Goal: Communication & Community: Connect with others

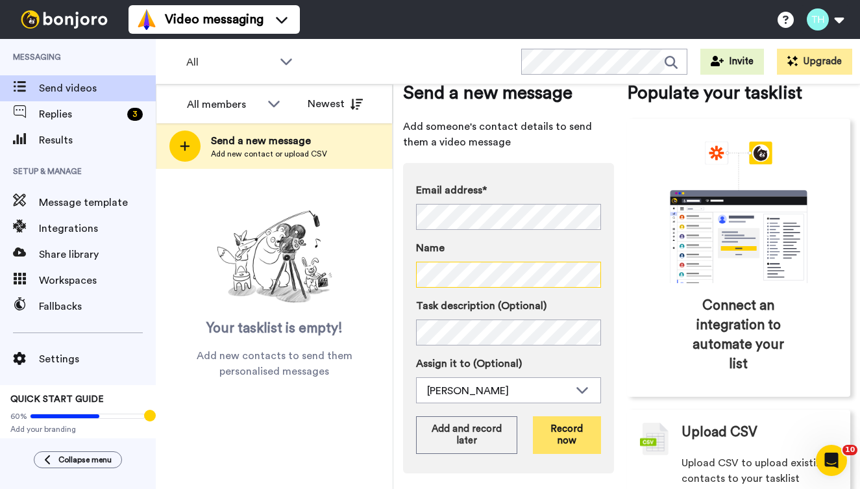
scroll to position [32, 0]
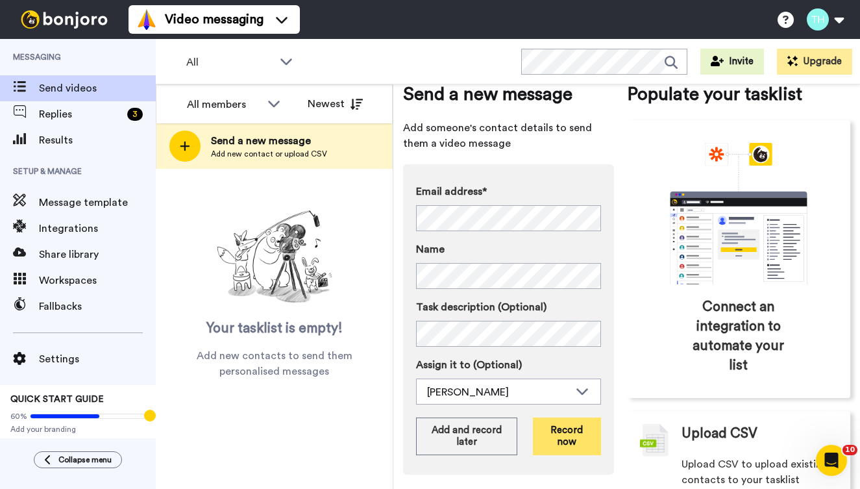
click at [575, 430] on button "Record now" at bounding box center [567, 436] width 68 height 38
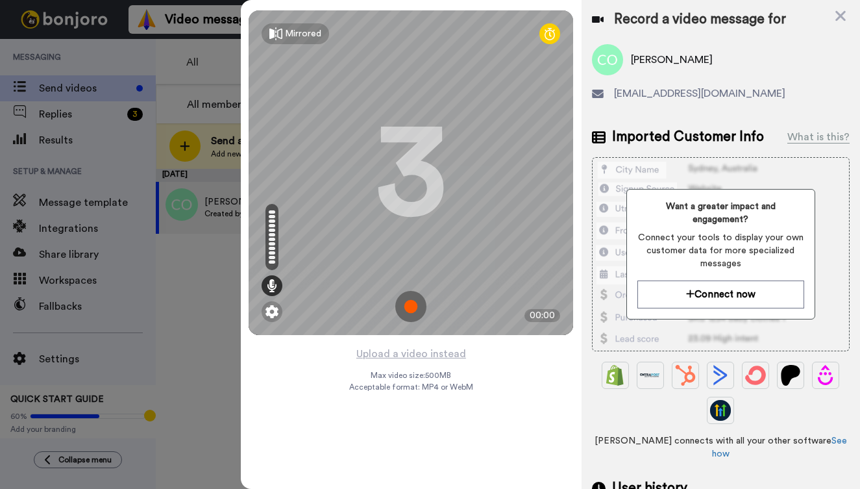
click at [415, 301] on img at bounding box center [410, 306] width 31 height 31
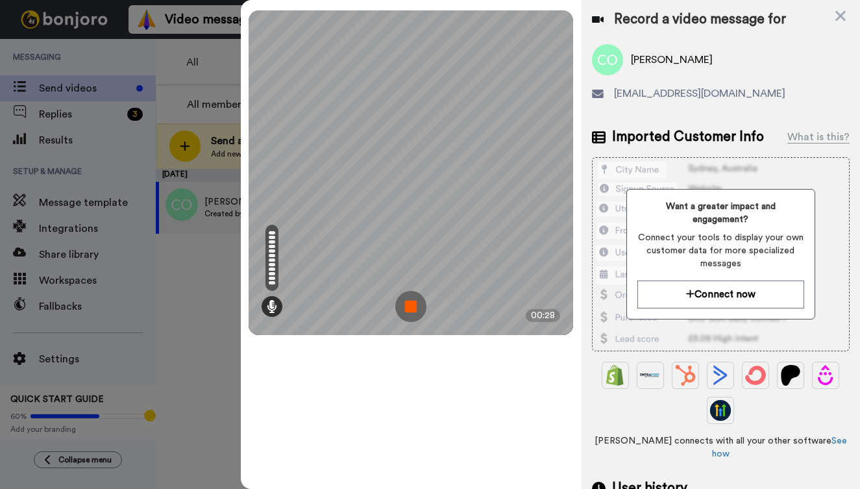
click at [413, 312] on img at bounding box center [410, 306] width 31 height 31
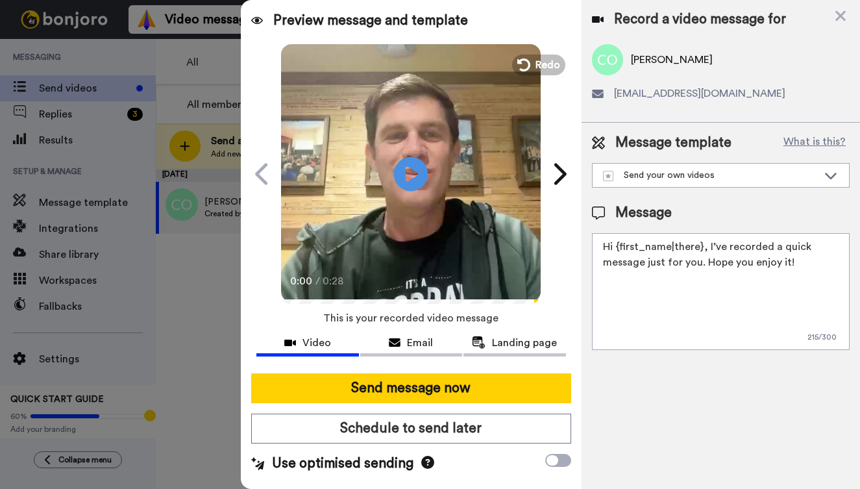
click at [408, 175] on icon "Play/Pause" at bounding box center [411, 174] width 34 height 62
drag, startPoint x: 617, startPoint y: 249, endPoint x: 795, endPoint y: 259, distance: 177.5
click at [795, 259] on textarea "Hi {first_name|there}, I’ve recorded a quick message just for you. Hope you enj…" at bounding box center [721, 291] width 258 height 117
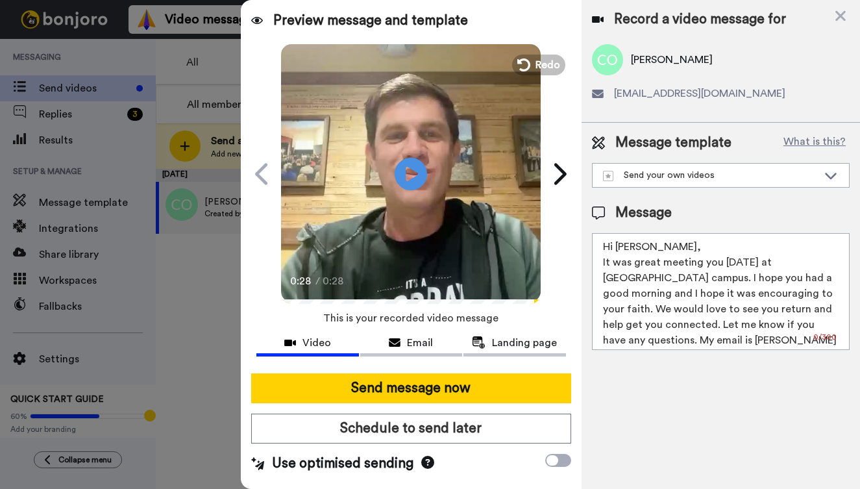
click at [834, 263] on textarea "Hi Carly, It was great meeting you yesterday at Northview's Westfield campus. I…" at bounding box center [721, 291] width 258 height 117
click at [688, 282] on textarea "Hi Carly, It was great meeting you yesterday at Northview Westfield campus. I h…" at bounding box center [721, 291] width 258 height 117
click at [688, 277] on textarea "Hi Carly, It was great meeting you yesterday at Northview Westfield campus. I h…" at bounding box center [721, 291] width 258 height 117
click at [753, 278] on textarea "Hi Carly, It was great meeting you yesterday at Northview Westfield. I hope you…" at bounding box center [721, 291] width 258 height 117
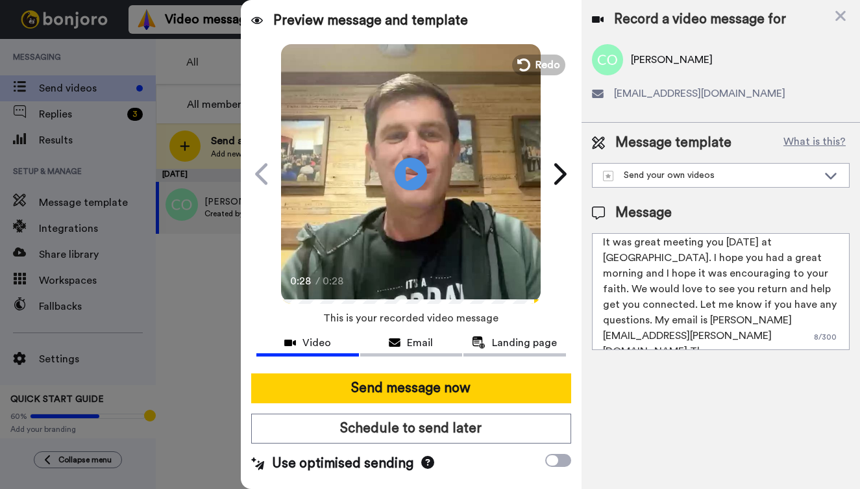
scroll to position [19, 0]
click at [793, 330] on textarea "Hi Carly, It was great meeting you yesterday at Northview Westfield. I hope you…" at bounding box center [721, 291] width 258 height 117
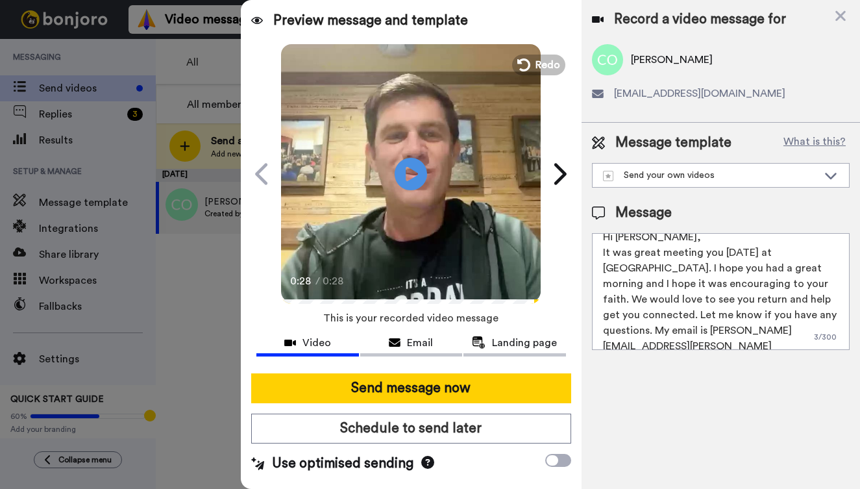
scroll to position [0, 0]
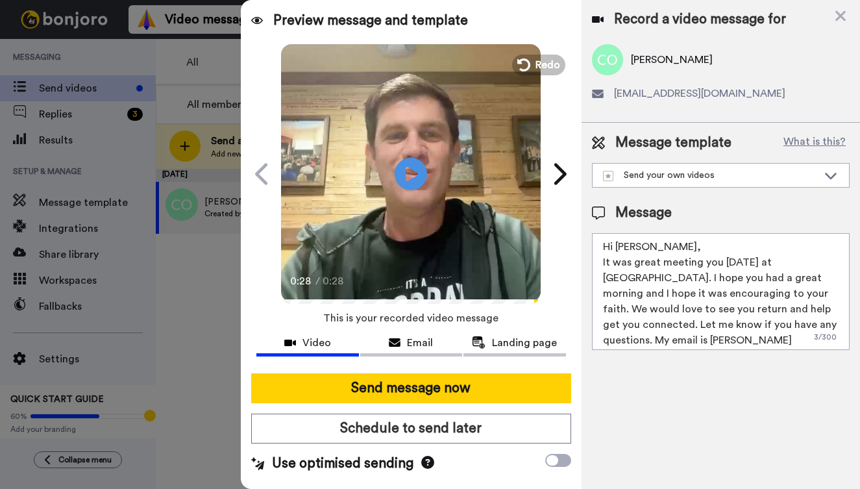
drag, startPoint x: 817, startPoint y: 335, endPoint x: 592, endPoint y: 228, distance: 249.1
click at [592, 228] on div "Message Hi Carly, It was great meeting you yesterday at Northview Westfield. I …" at bounding box center [721, 276] width 258 height 147
click at [732, 317] on textarea "Hi [PERSON_NAME], It was great meeting you [DATE] at [GEOGRAPHIC_DATA]. I hope …" at bounding box center [721, 291] width 258 height 117
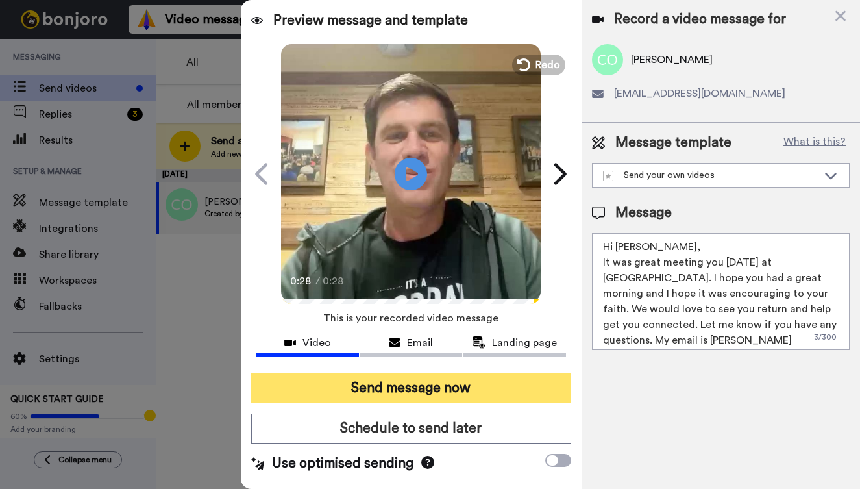
type textarea "Hi [PERSON_NAME], It was great meeting you [DATE] at [GEOGRAPHIC_DATA]. I hope …"
click at [460, 386] on button "Send message now" at bounding box center [411, 388] width 320 height 30
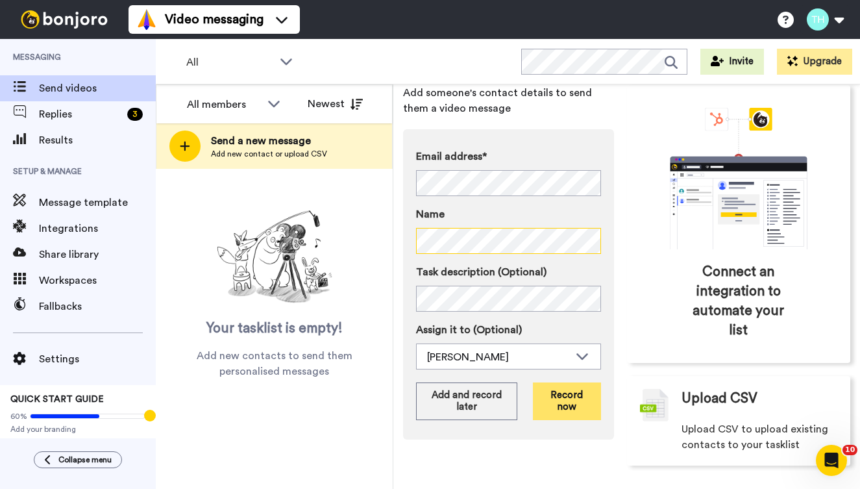
scroll to position [68, 0]
click at [570, 403] on button "Record now" at bounding box center [567, 401] width 68 height 38
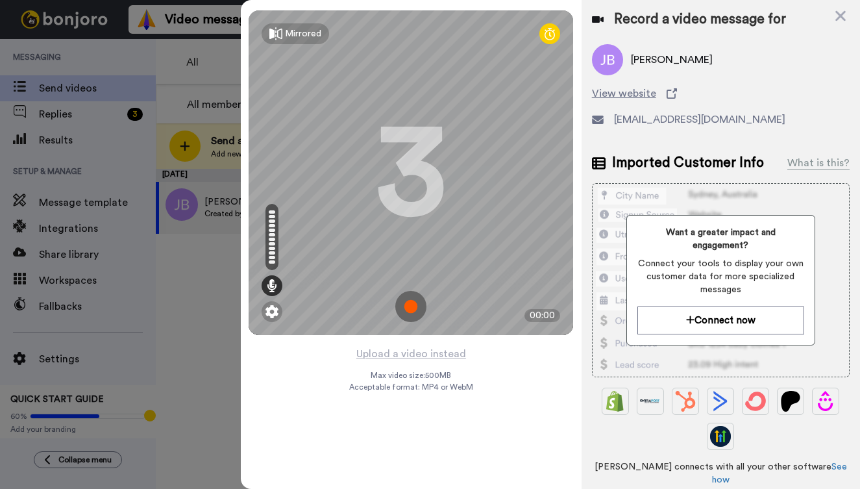
click at [412, 312] on img at bounding box center [410, 306] width 31 height 31
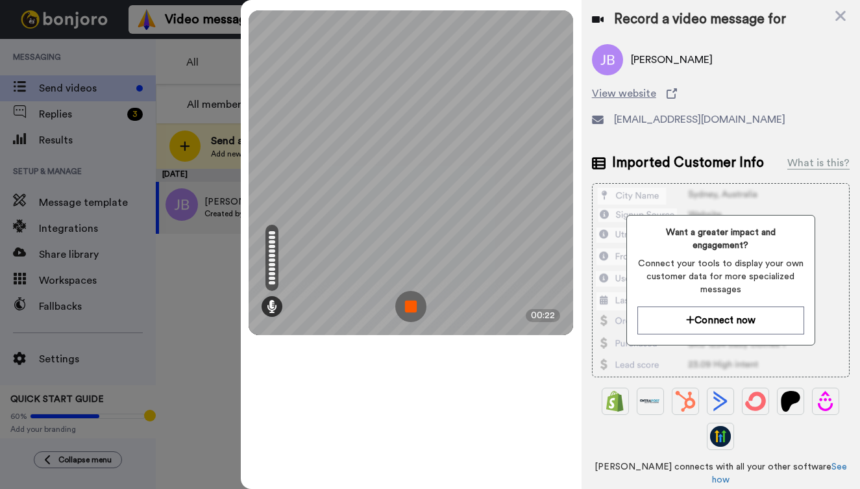
click at [414, 306] on img at bounding box center [410, 306] width 31 height 31
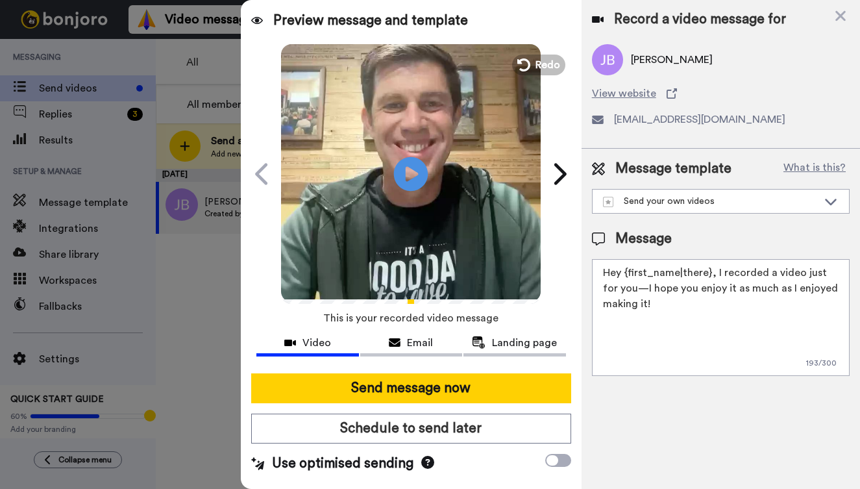
click at [408, 171] on icon "Play/Pause" at bounding box center [411, 174] width 34 height 62
drag, startPoint x: 663, startPoint y: 306, endPoint x: 602, endPoint y: 265, distance: 72.9
click at [602, 265] on textarea "Hey {first_name|there}, I recorded a video just for you—I hope you enjoy it as …" at bounding box center [721, 317] width 258 height 117
paste textarea "i [PERSON_NAME], It was great meeting you [DATE] at [GEOGRAPHIC_DATA]. I hope y…"
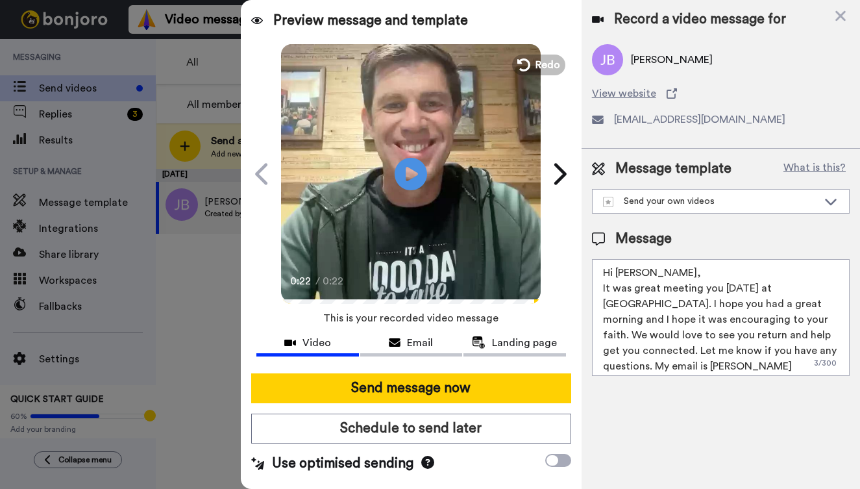
click at [639, 273] on textarea "Hi Carly, It was great meeting you yesterday at Northview Westfield. I hope you…" at bounding box center [721, 317] width 258 height 117
drag, startPoint x: 634, startPoint y: 289, endPoint x: 717, endPoint y: 294, distance: 83.2
click at [717, 294] on textarea "Hi Judy, It was great meeting you yesterday at Northview Westfield. I hope you …" at bounding box center [721, 317] width 258 height 117
drag, startPoint x: 713, startPoint y: 291, endPoint x: 758, endPoint y: 293, distance: 44.2
click at [758, 293] on textarea "Hi Judy, It was great having you yesterday at Northview Westfield. I hope you h…" at bounding box center [721, 317] width 258 height 117
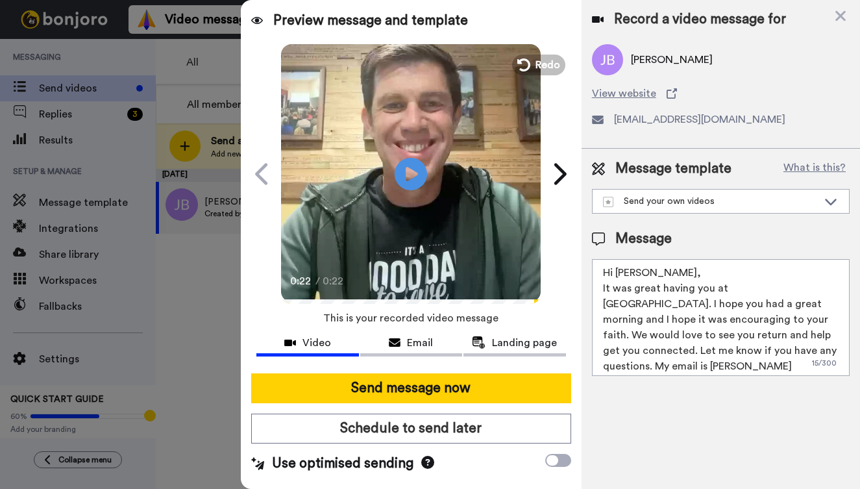
click at [820, 287] on textarea "Hi Judy, It was great having you at Northview Westfield. I hope you had a great…" at bounding box center [721, 317] width 258 height 117
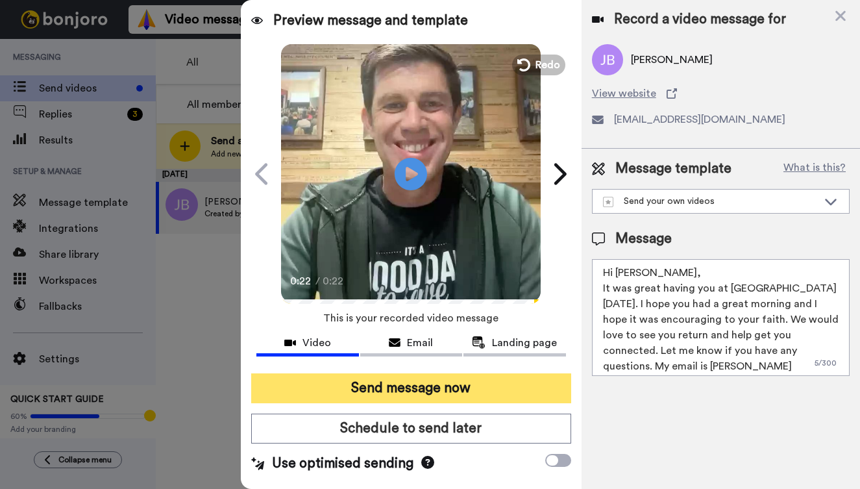
type textarea "Hi Judy, It was great having you at Northview Westfield yesterday. I hope you h…"
click at [458, 386] on button "Send message now" at bounding box center [411, 388] width 320 height 30
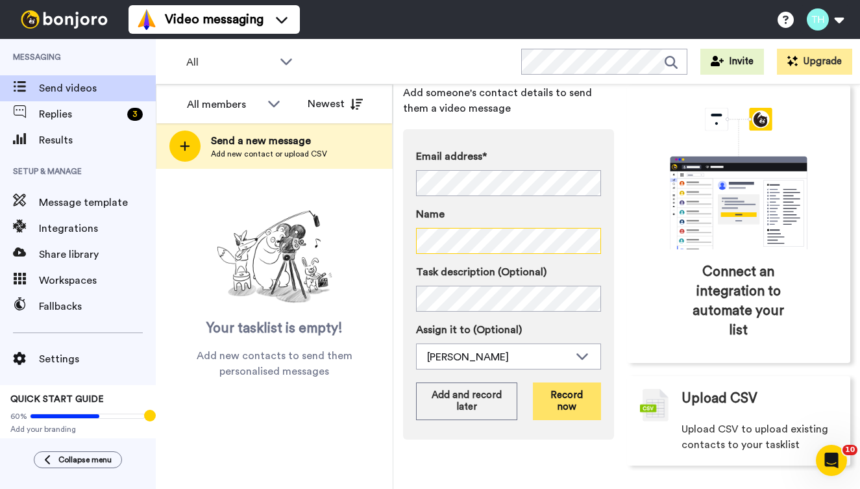
scroll to position [68, 0]
click at [576, 394] on button "Record now" at bounding box center [567, 401] width 68 height 38
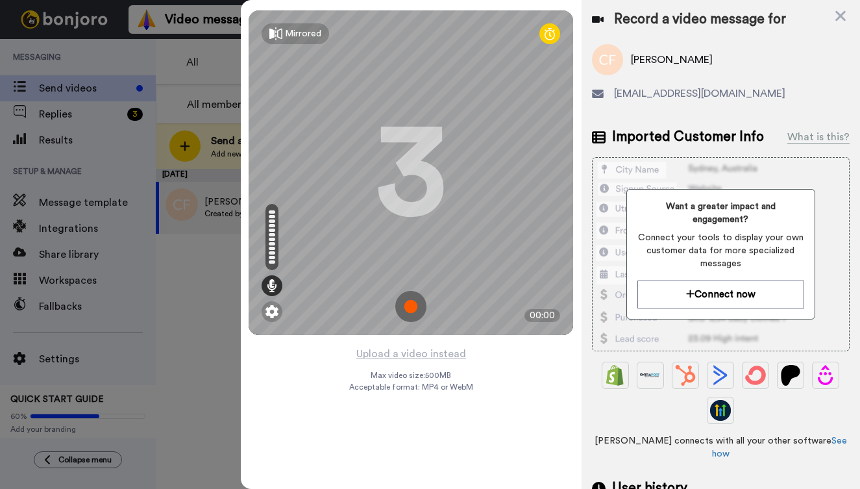
click at [415, 303] on img at bounding box center [410, 306] width 31 height 31
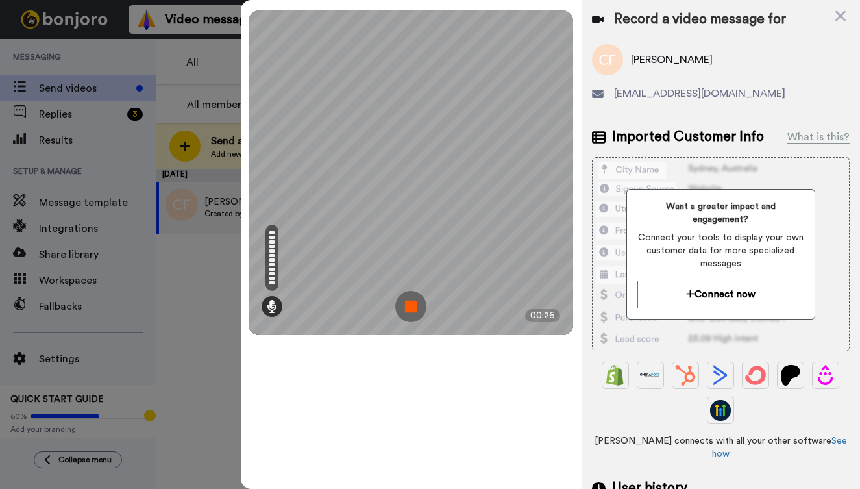
click at [407, 300] on img at bounding box center [410, 306] width 31 height 31
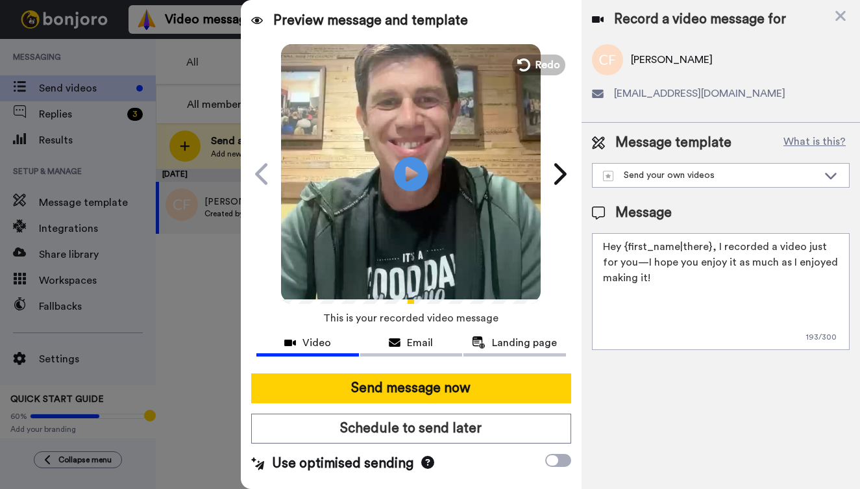
click at [414, 178] on icon at bounding box center [411, 173] width 34 height 34
drag, startPoint x: 667, startPoint y: 282, endPoint x: 599, endPoint y: 245, distance: 77.2
click at [599, 245] on textarea "Hey {first_name|there}, I recorded a video just for you—I hope you enjoy it as …" at bounding box center [721, 291] width 258 height 117
paste textarea "i Carly, It was great meeting you yesterday at Northview Westfield. I hope you …"
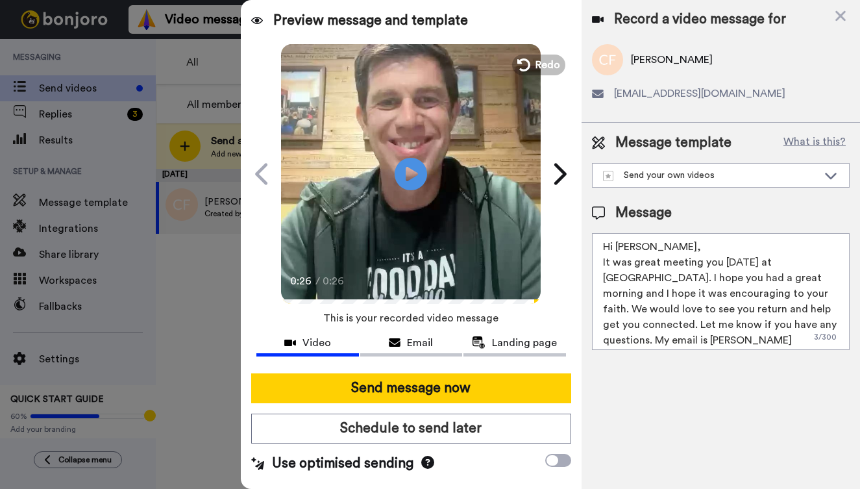
click at [639, 251] on textarea "Hi Carly, It was great meeting you yesterday at Northview Westfield. I hope you…" at bounding box center [721, 291] width 258 height 117
drag, startPoint x: 661, startPoint y: 263, endPoint x: 767, endPoint y: 262, distance: 105.2
click at [767, 262] on textarea "Hi Cassidy, It was great meeting you yesterday at Northview Westfield. I hope y…" at bounding box center [721, 291] width 258 height 117
click at [726, 262] on textarea "Hi Cassidy, It was great having you at Northview Westfield. I hope you had a gr…" at bounding box center [721, 291] width 258 height 117
click at [647, 280] on textarea "Hi Cassidy, It was great having you at the Northview Westfield. I hope you had …" at bounding box center [721, 291] width 258 height 117
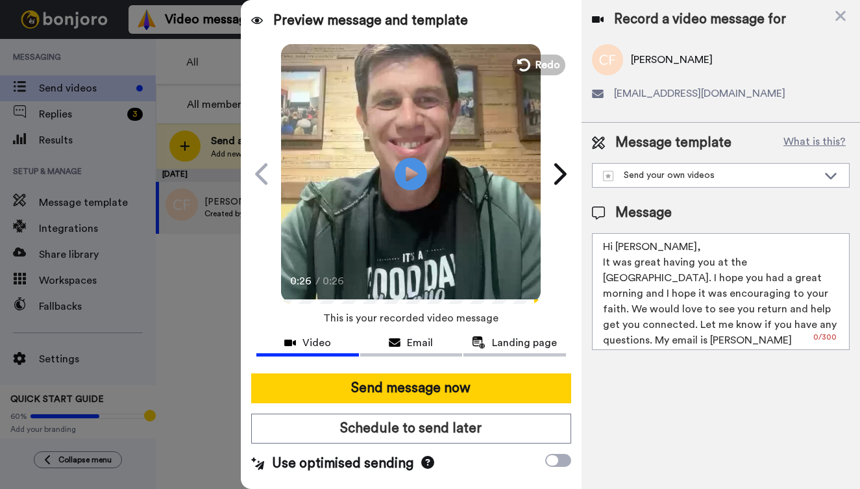
click at [743, 265] on textarea "Hi Cassidy, It was great having you at the Northview Westfield yesterd. I hope …" at bounding box center [721, 291] width 258 height 117
click at [636, 277] on textarea "Hi Cassidy, It was great having you at Northview Westfield yesterd. I hope you …" at bounding box center [721, 291] width 258 height 117
type textarea "Hi Cassidy, It was great having you at Northview Westfield yesterday. I hope yo…"
click at [415, 171] on icon "Play/Pause" at bounding box center [411, 174] width 34 height 62
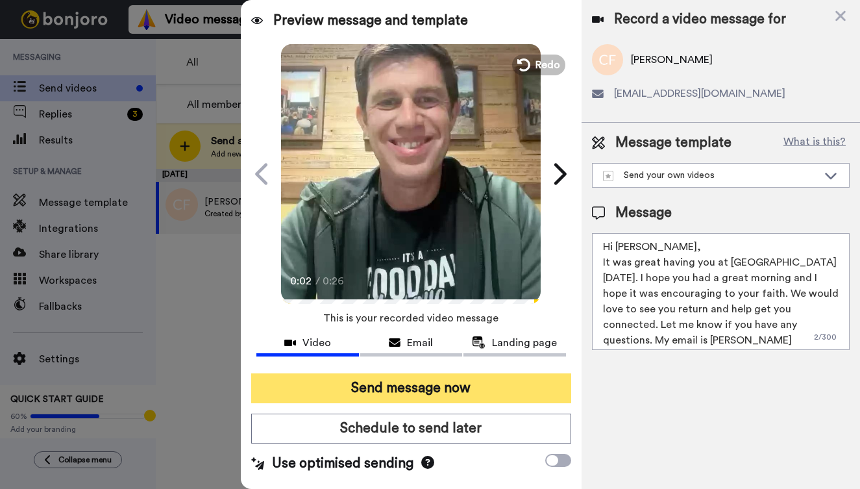
click at [448, 379] on button "Send message now" at bounding box center [411, 388] width 320 height 30
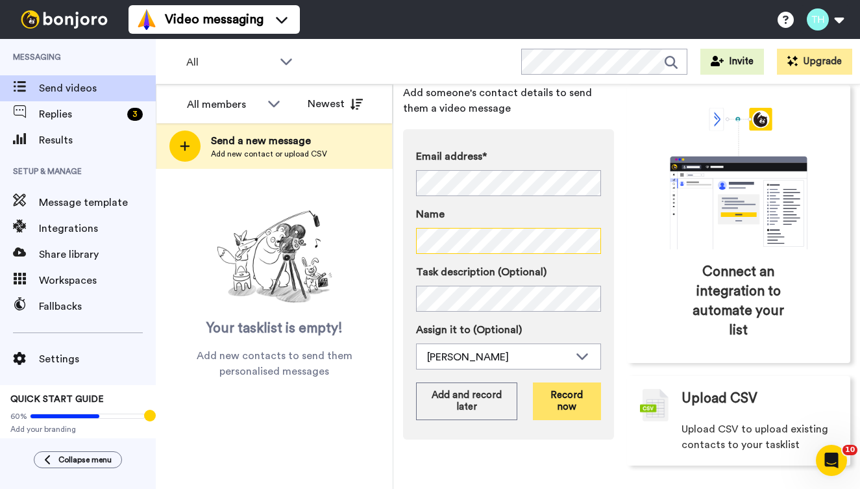
scroll to position [68, 0]
click at [576, 399] on button "Record now" at bounding box center [567, 401] width 68 height 38
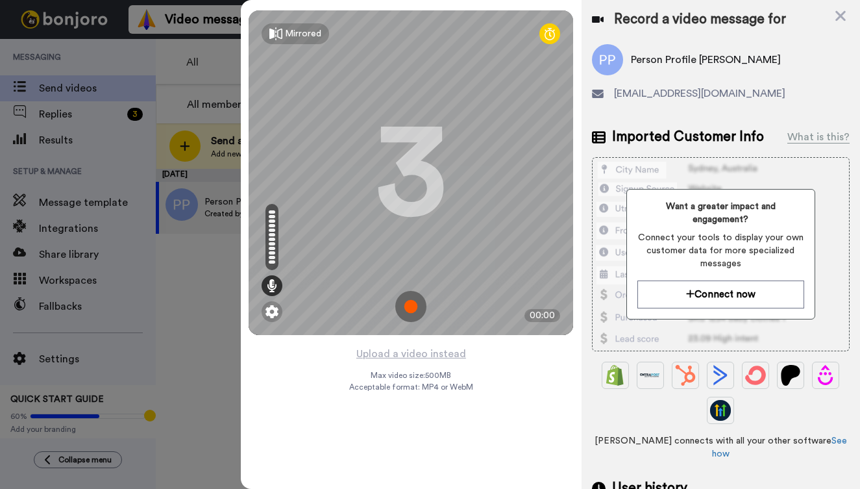
click at [404, 306] on img at bounding box center [410, 306] width 31 height 31
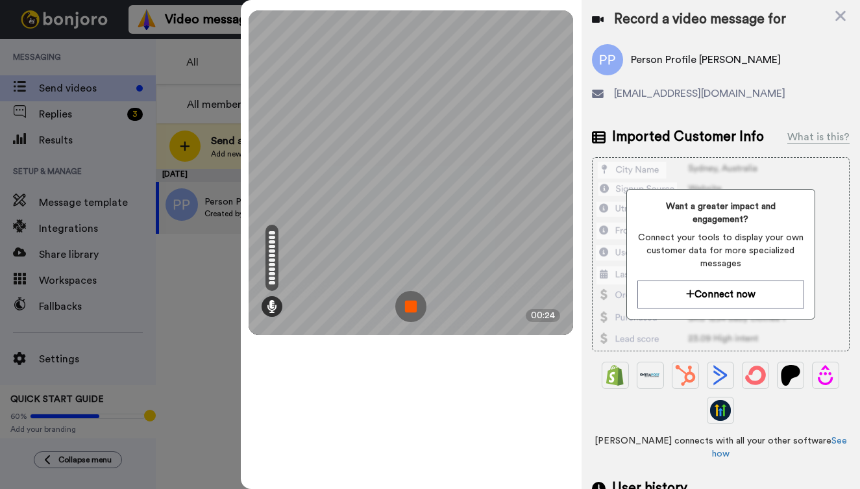
click at [409, 304] on img at bounding box center [410, 306] width 31 height 31
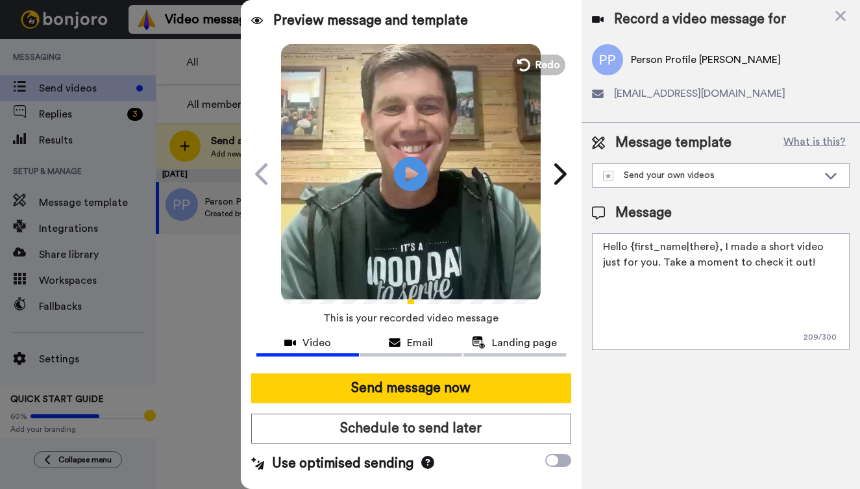
click at [416, 176] on icon at bounding box center [411, 173] width 34 height 34
drag, startPoint x: 656, startPoint y: 295, endPoint x: 603, endPoint y: 244, distance: 73.5
click at [603, 244] on textarea "Hello {first_name|there}, I made a short video just for you. Take a moment to c…" at bounding box center [721, 291] width 258 height 117
paste textarea "i Carly, It was great meeting you yesterday at Northview Westfield. I hope you …"
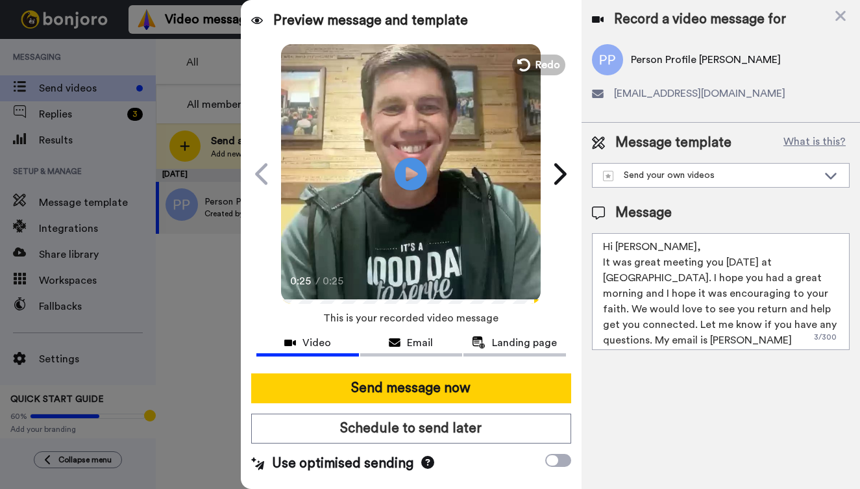
click at [639, 253] on textarea "Hi Carly, It was great meeting you yesterday at Northview Westfield. I hope you…" at bounding box center [721, 291] width 258 height 117
drag, startPoint x: 660, startPoint y: 264, endPoint x: 767, endPoint y: 265, distance: 106.5
click at [767, 265] on textarea "Hi Pamela, It was great meeting you yesterday at Northview Westfield. I hope yo…" at bounding box center [721, 291] width 258 height 117
click at [726, 263] on textarea "Hi Pamela, It was great having you at Northview Westfield. I hope you had a gre…" at bounding box center [721, 291] width 258 height 117
click at [647, 280] on textarea "Hi Pamela, It was great having you at the Northview Westfield. I hope you had a…" at bounding box center [721, 291] width 258 height 117
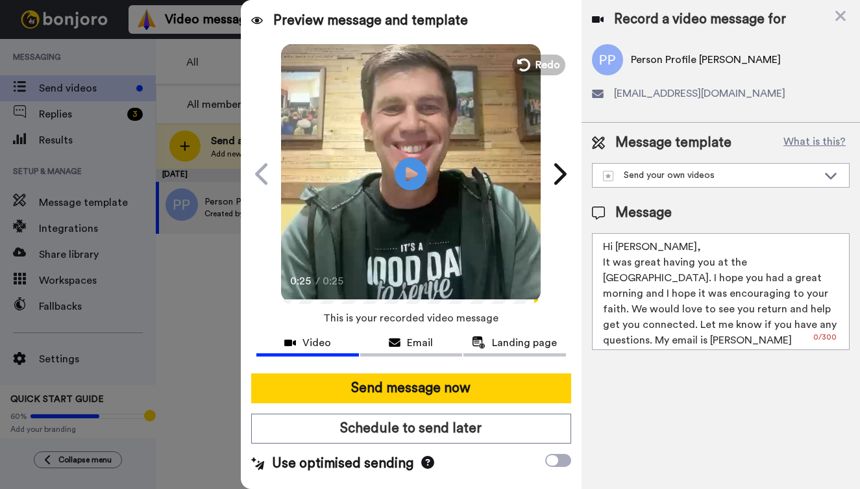
click at [741, 262] on textarea "Hi Pamela, It was great having you at the Northview Westfield yesterda. I hope …" at bounding box center [721, 291] width 258 height 117
click at [641, 282] on textarea "Hi Pamela, It was great having you at Northview Westfield yesterda. I hope you …" at bounding box center [721, 291] width 258 height 117
drag, startPoint x: 727, startPoint y: 310, endPoint x: 784, endPoint y: 308, distance: 57.2
click at [784, 308] on textarea "Hi Pamela, It was great having you at Northview Westfield yesterday. I hope you…" at bounding box center [721, 291] width 258 height 117
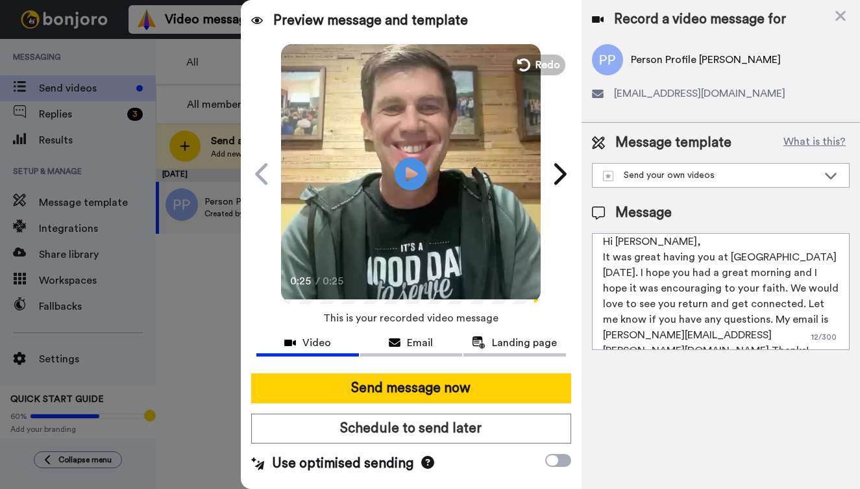
scroll to position [4, 0]
drag, startPoint x: 817, startPoint y: 336, endPoint x: 591, endPoint y: 245, distance: 243.8
click at [591, 245] on div "Message template What is this? Send your own videos Template 10 Binford Check o…" at bounding box center [721, 242] width 278 height 238
click at [715, 277] on textarea "Hi Pamela, It was great having you at Northview Westfield yesterday. I hope you…" at bounding box center [721, 291] width 258 height 117
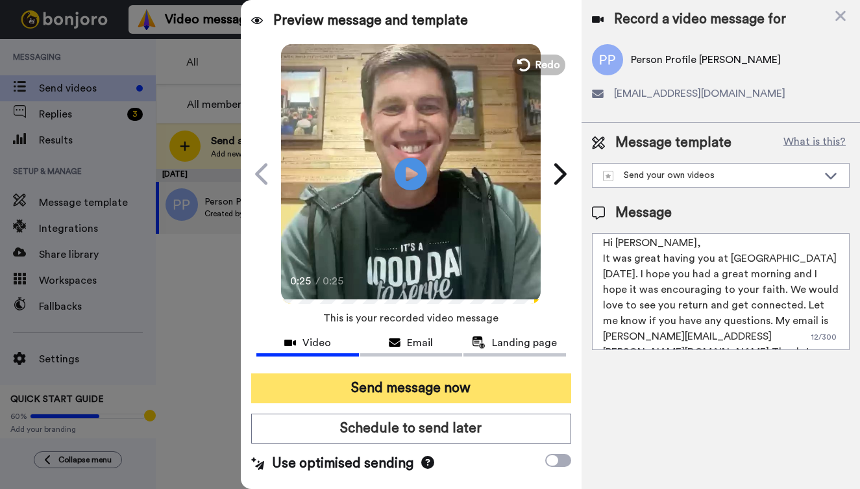
type textarea "Hi Pamela, It was great having you at Northview Westfield yesterday. I hope you…"
click at [411, 386] on button "Send message now" at bounding box center [411, 388] width 320 height 30
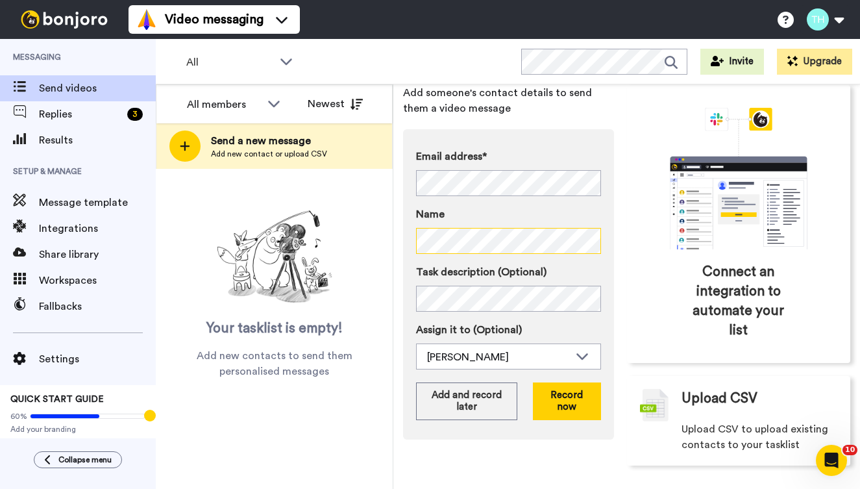
scroll to position [68, 0]
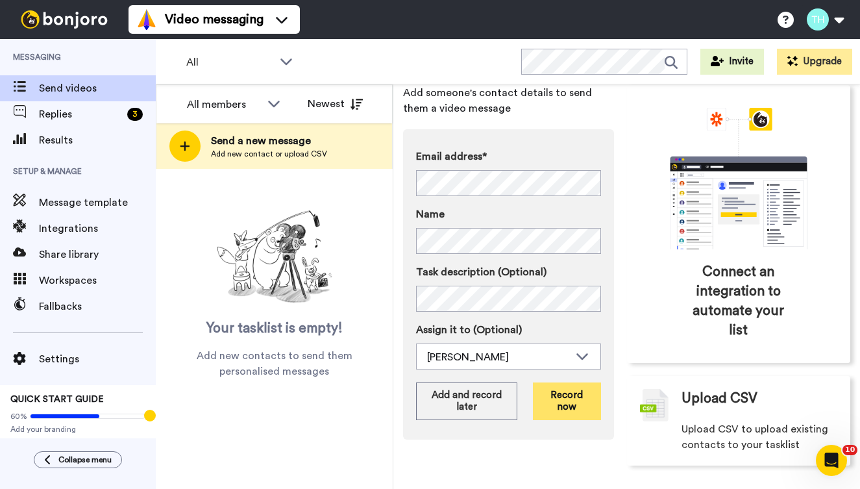
click at [567, 404] on button "Record now" at bounding box center [567, 401] width 68 height 38
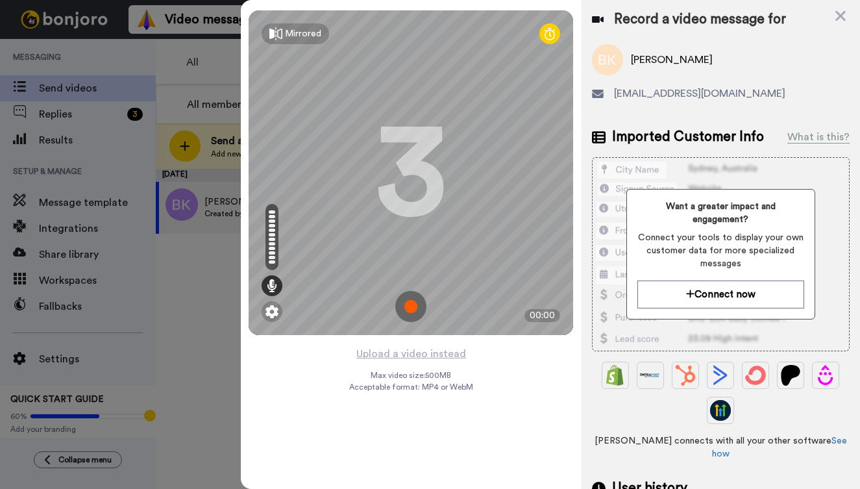
click at [413, 307] on img at bounding box center [410, 306] width 31 height 31
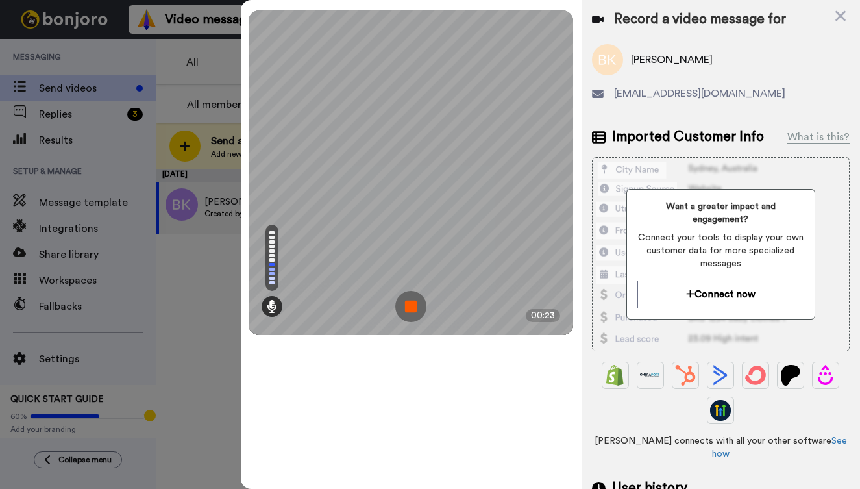
click at [412, 306] on img at bounding box center [410, 306] width 31 height 31
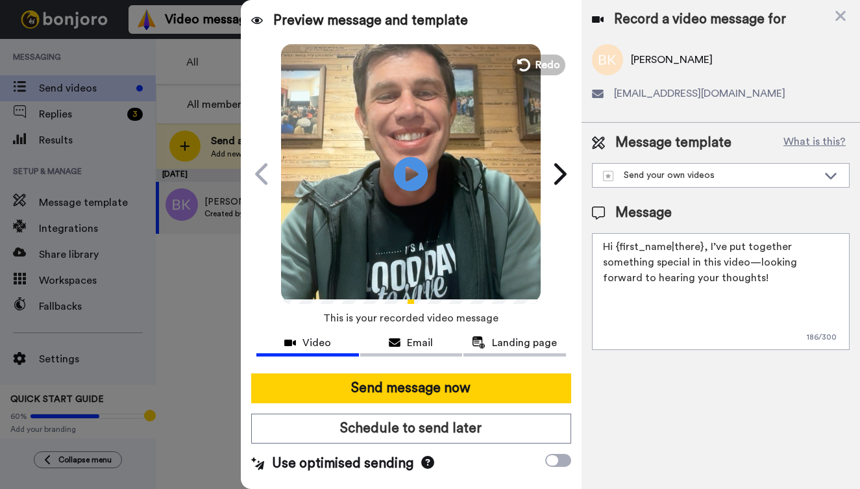
click at [417, 173] on icon "Play/Pause" at bounding box center [411, 174] width 34 height 62
drag, startPoint x: 693, startPoint y: 277, endPoint x: 593, endPoint y: 241, distance: 106.8
click at [593, 241] on textarea "Hi {first_name|there}, I’ve put together something special in this video—lookin…" at bounding box center [721, 291] width 258 height 117
paste textarea "[PERSON_NAME], It was great having you at [GEOGRAPHIC_DATA] [DATE]. I hope you …"
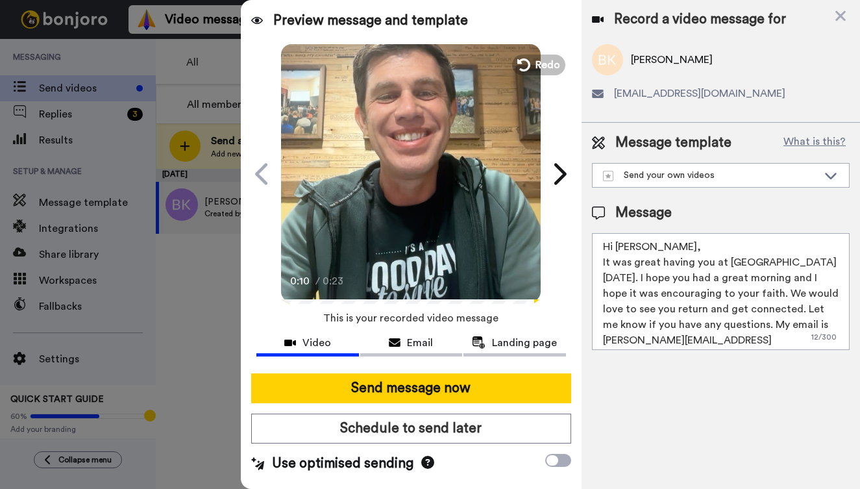
click at [649, 247] on textarea "Hi [PERSON_NAME], It was great having you at [GEOGRAPHIC_DATA] [DATE]. I hope y…" at bounding box center [721, 291] width 258 height 117
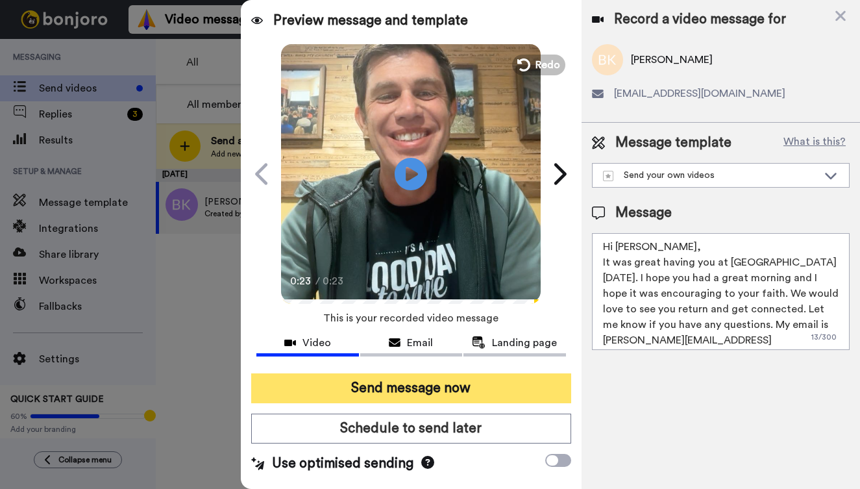
type textarea "Hi [PERSON_NAME], It was great having you at [GEOGRAPHIC_DATA] [DATE]. I hope y…"
click at [449, 386] on button "Send message now" at bounding box center [411, 388] width 320 height 30
